Goal: Book appointment/travel/reservation

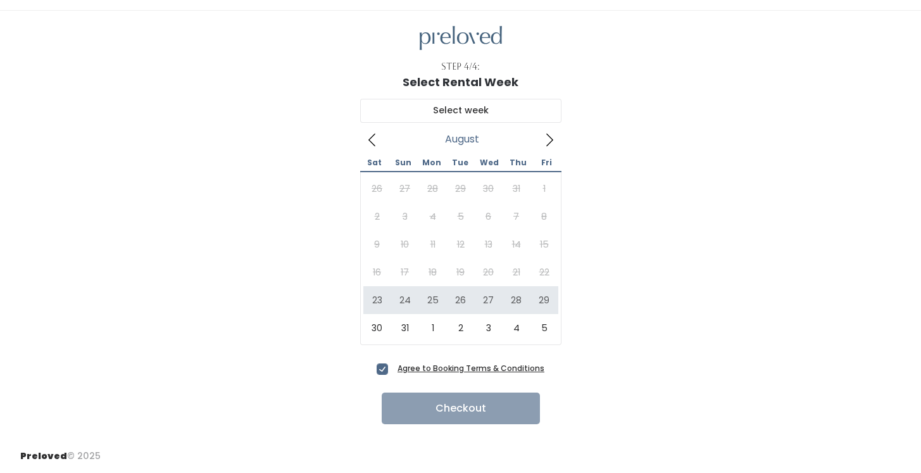
click at [548, 142] on icon at bounding box center [550, 140] width 14 height 14
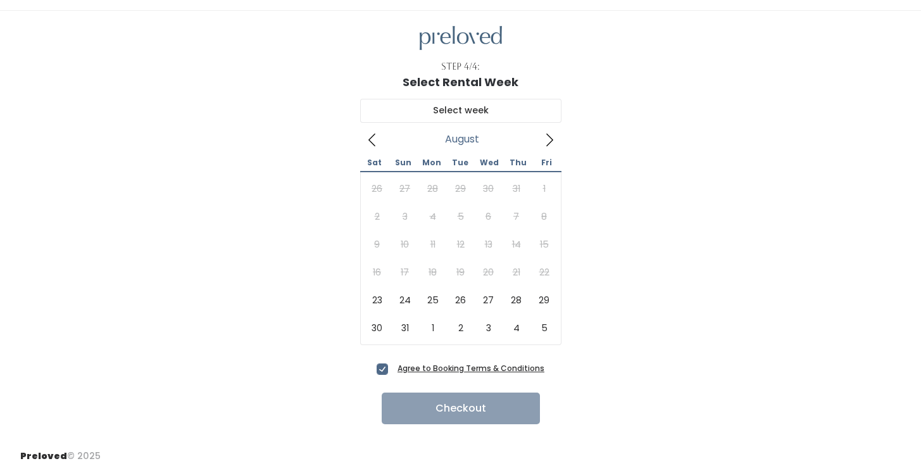
click at [373, 142] on icon at bounding box center [372, 140] width 14 height 14
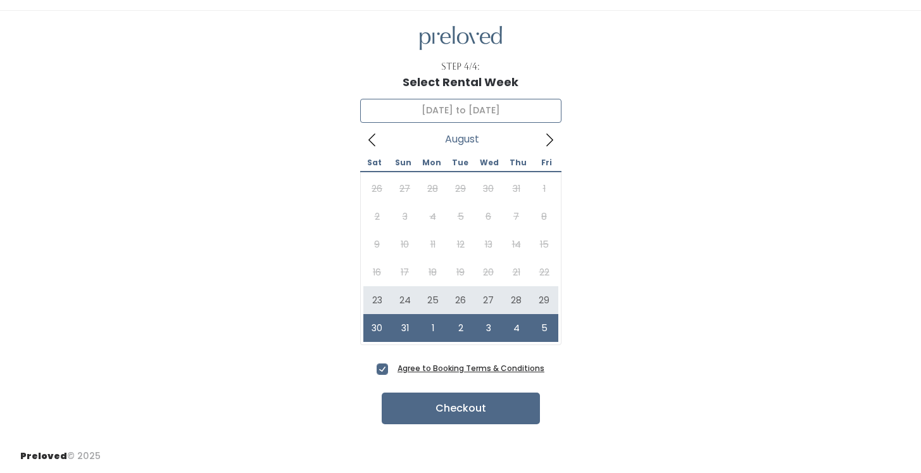
type input "[DATE] to [DATE]"
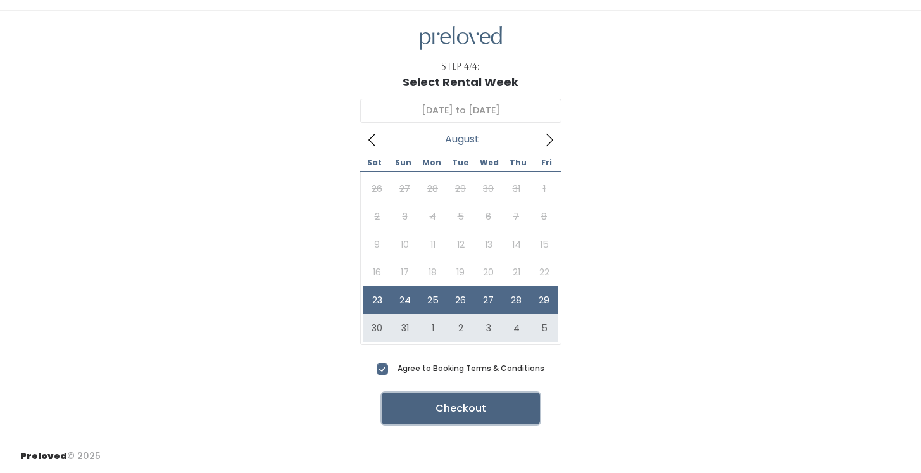
click at [474, 411] on button "Checkout" at bounding box center [461, 409] width 158 height 32
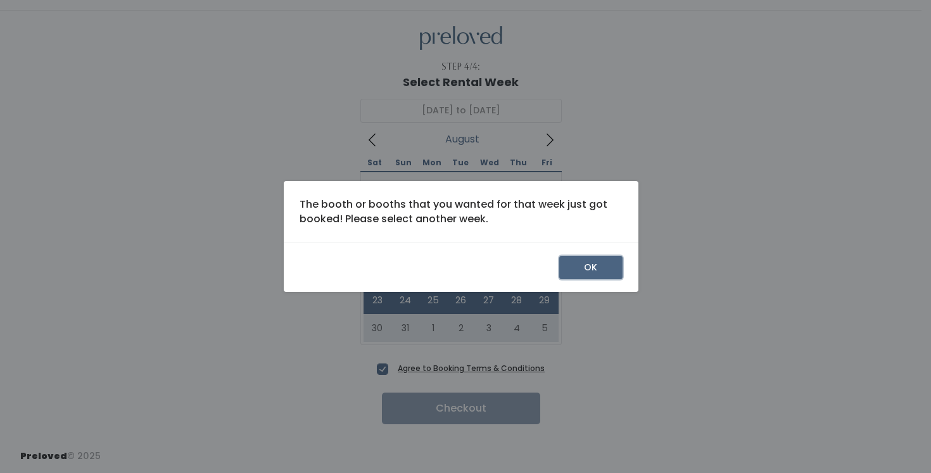
click at [572, 270] on button "OK" at bounding box center [590, 268] width 63 height 24
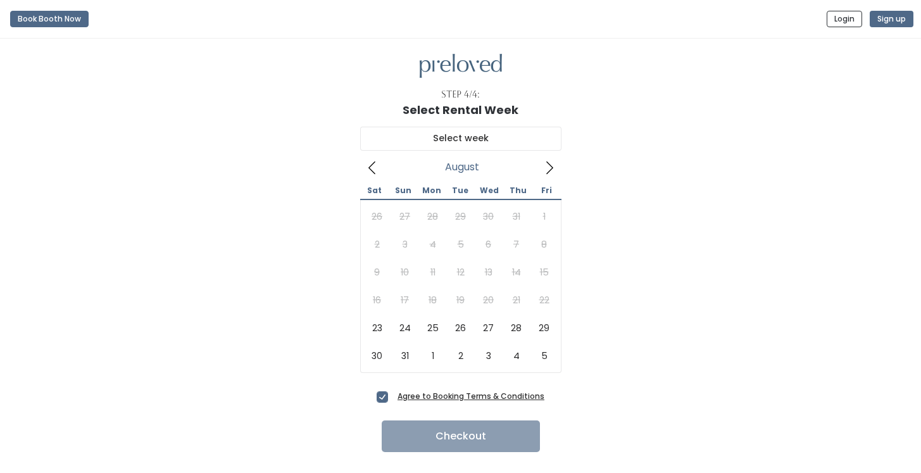
scroll to position [28, 0]
